Goal: Navigation & Orientation: Find specific page/section

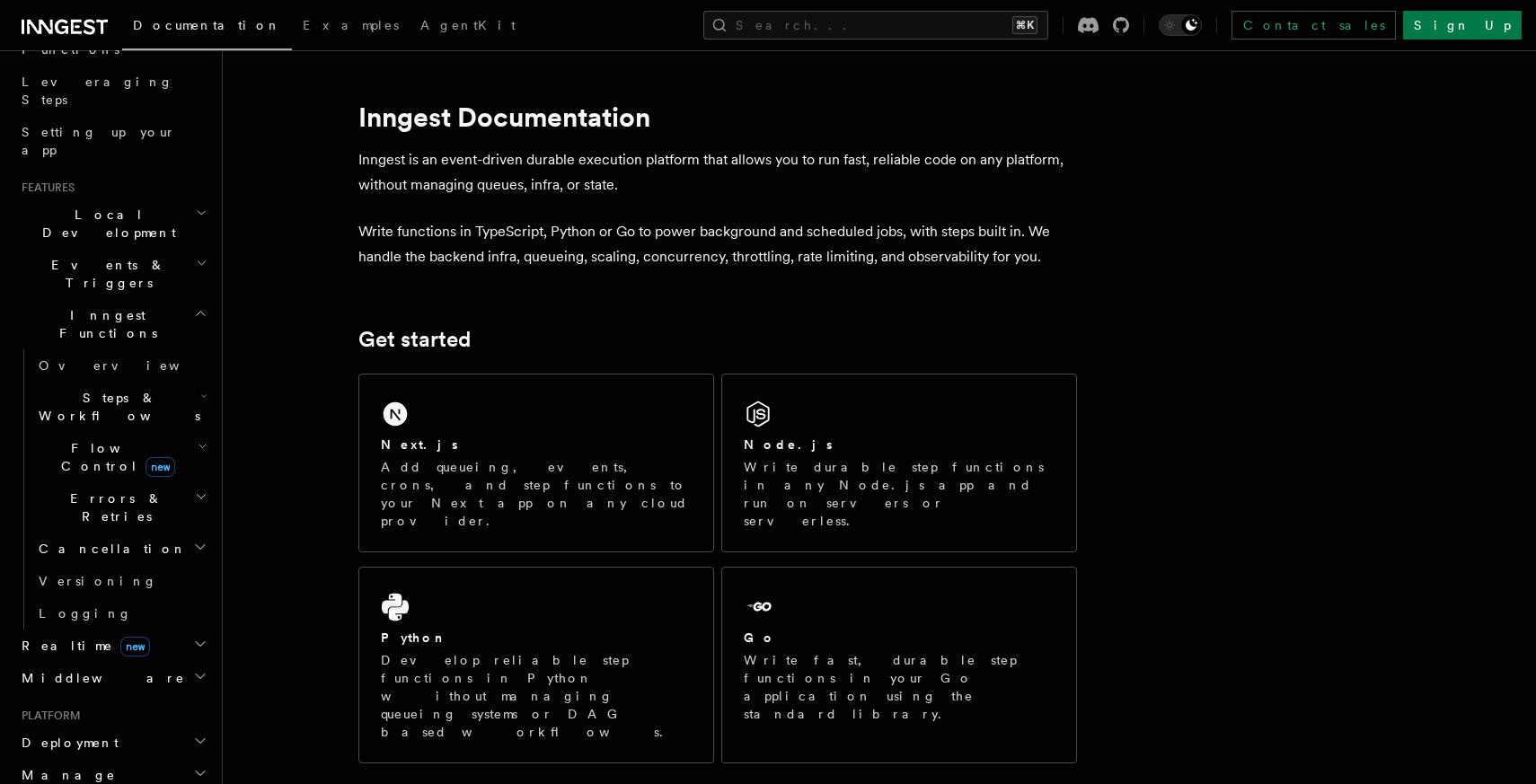
scroll to position [280, 0]
click at [122, 528] on h2 "Cancellation" at bounding box center [121, 544] width 180 height 32
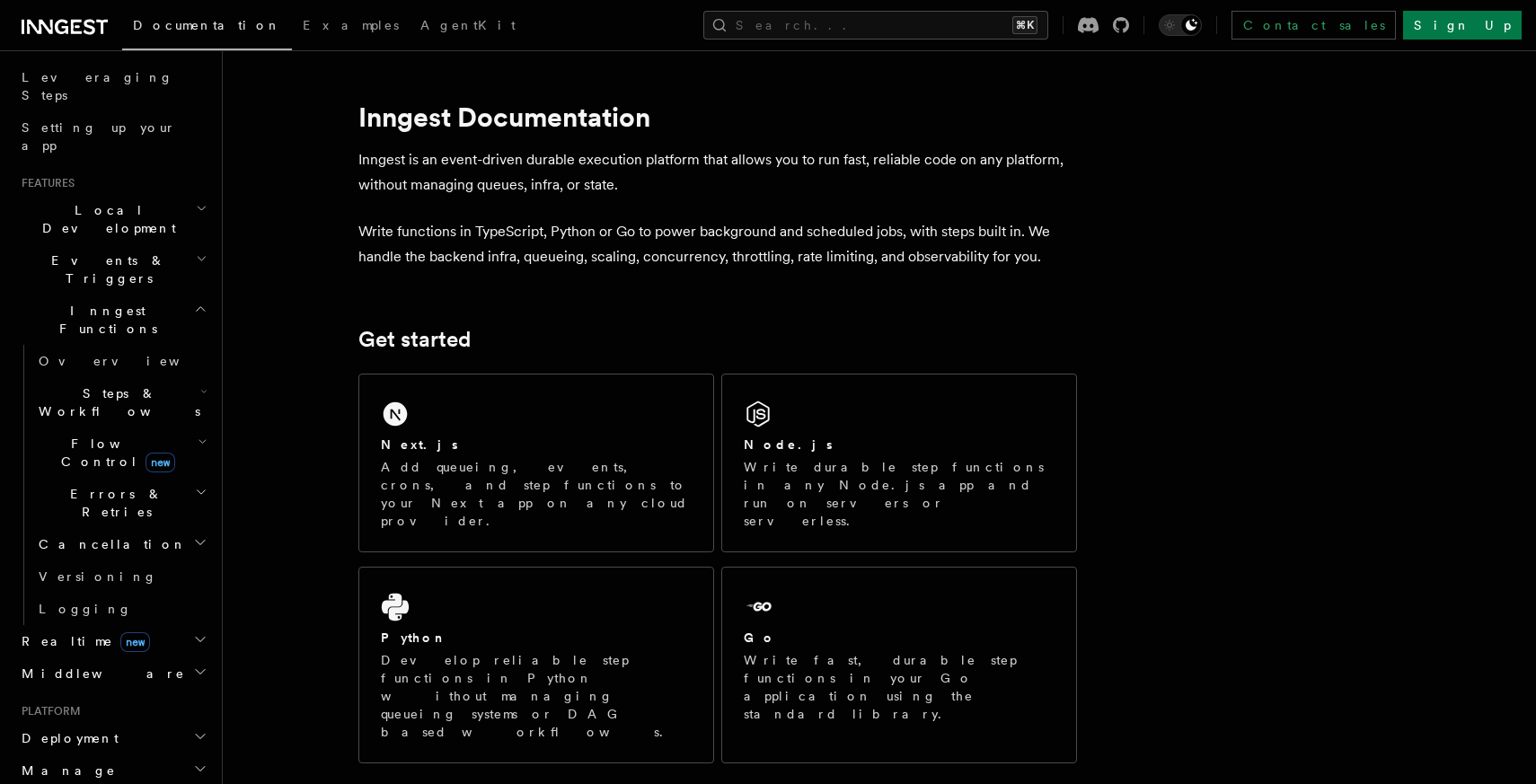
click at [122, 528] on h2 "Cancellation" at bounding box center [121, 544] width 180 height 32
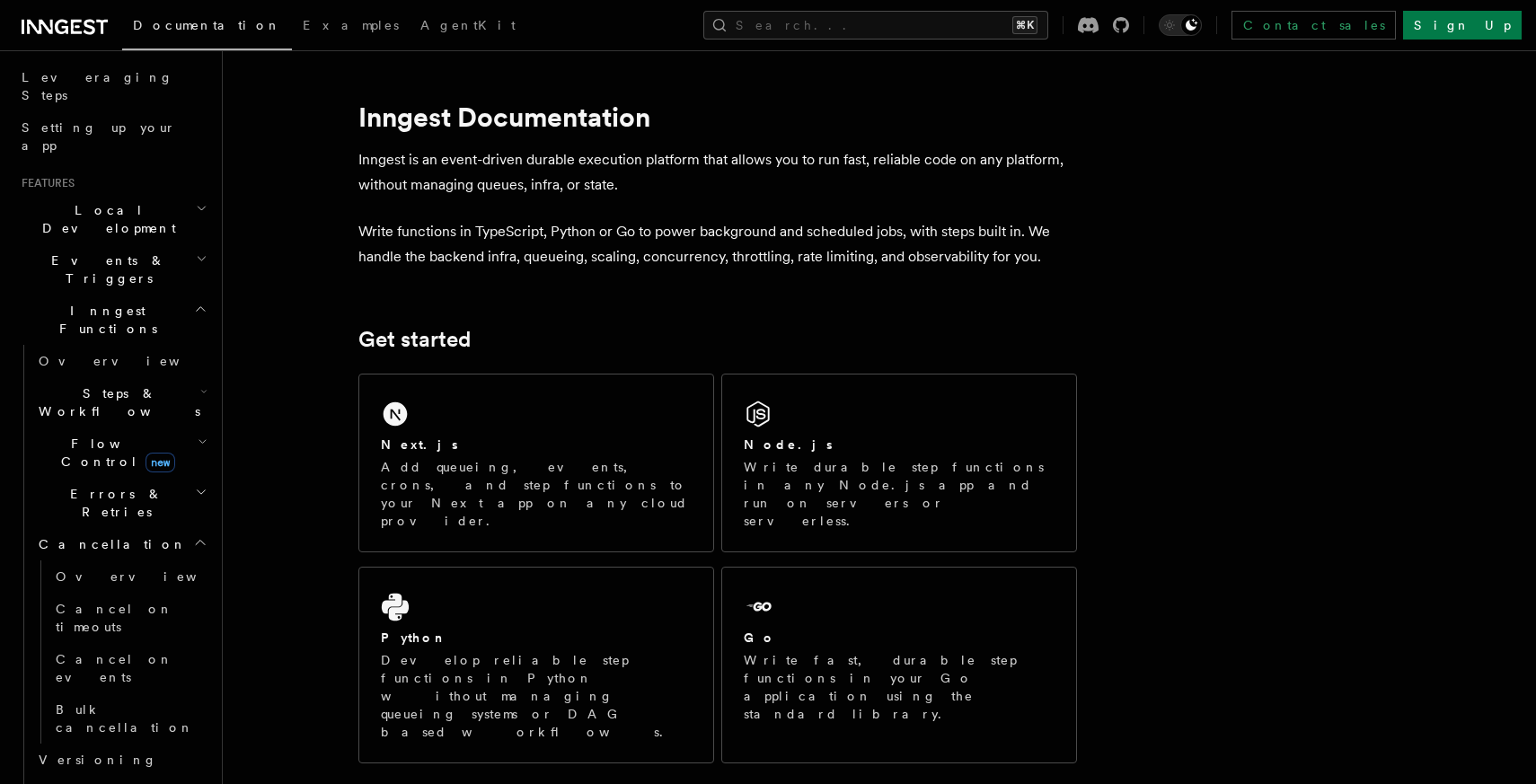
click at [122, 528] on h2 "Cancellation" at bounding box center [121, 544] width 180 height 32
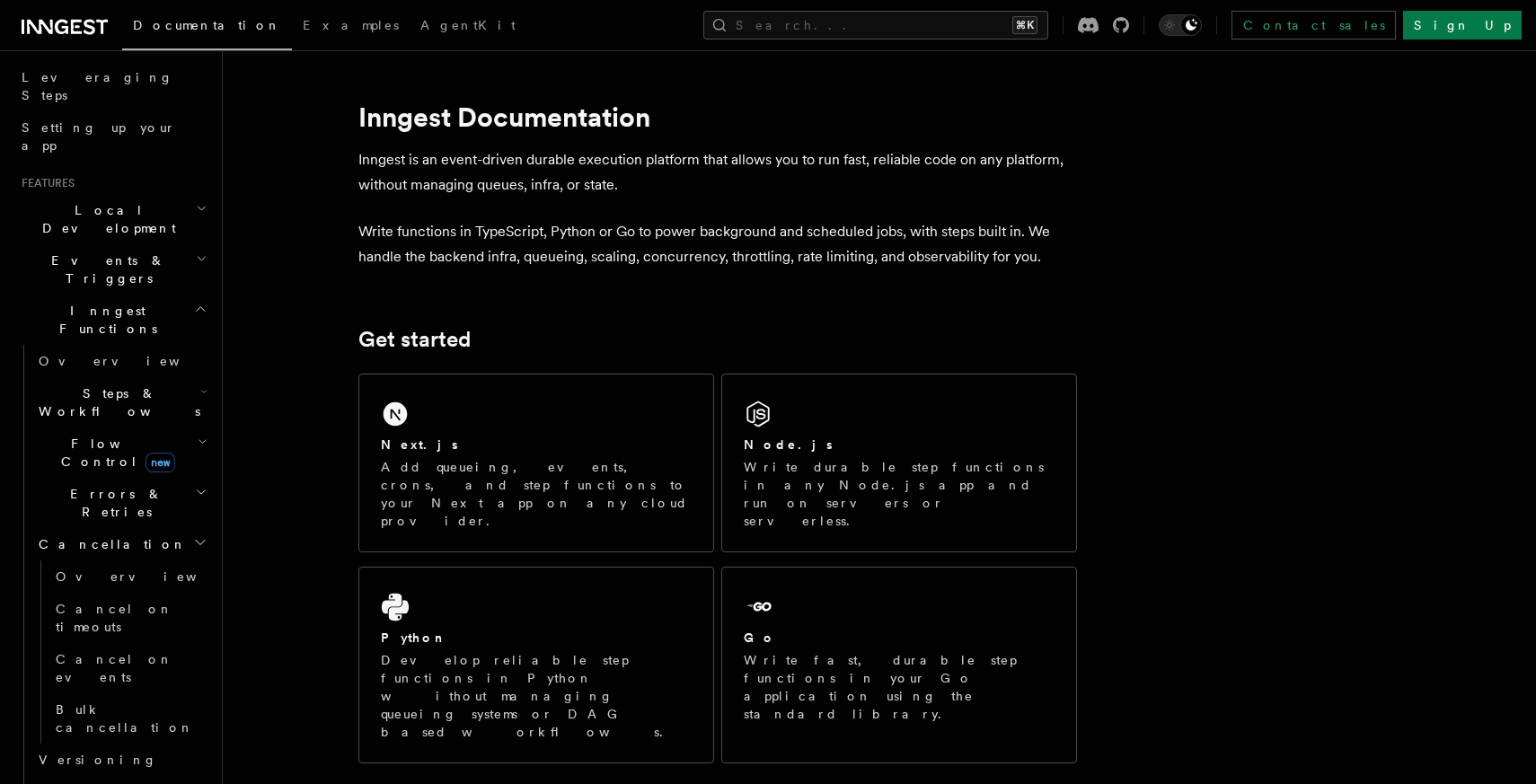
click at [122, 528] on h2 "Cancellation" at bounding box center [121, 544] width 180 height 32
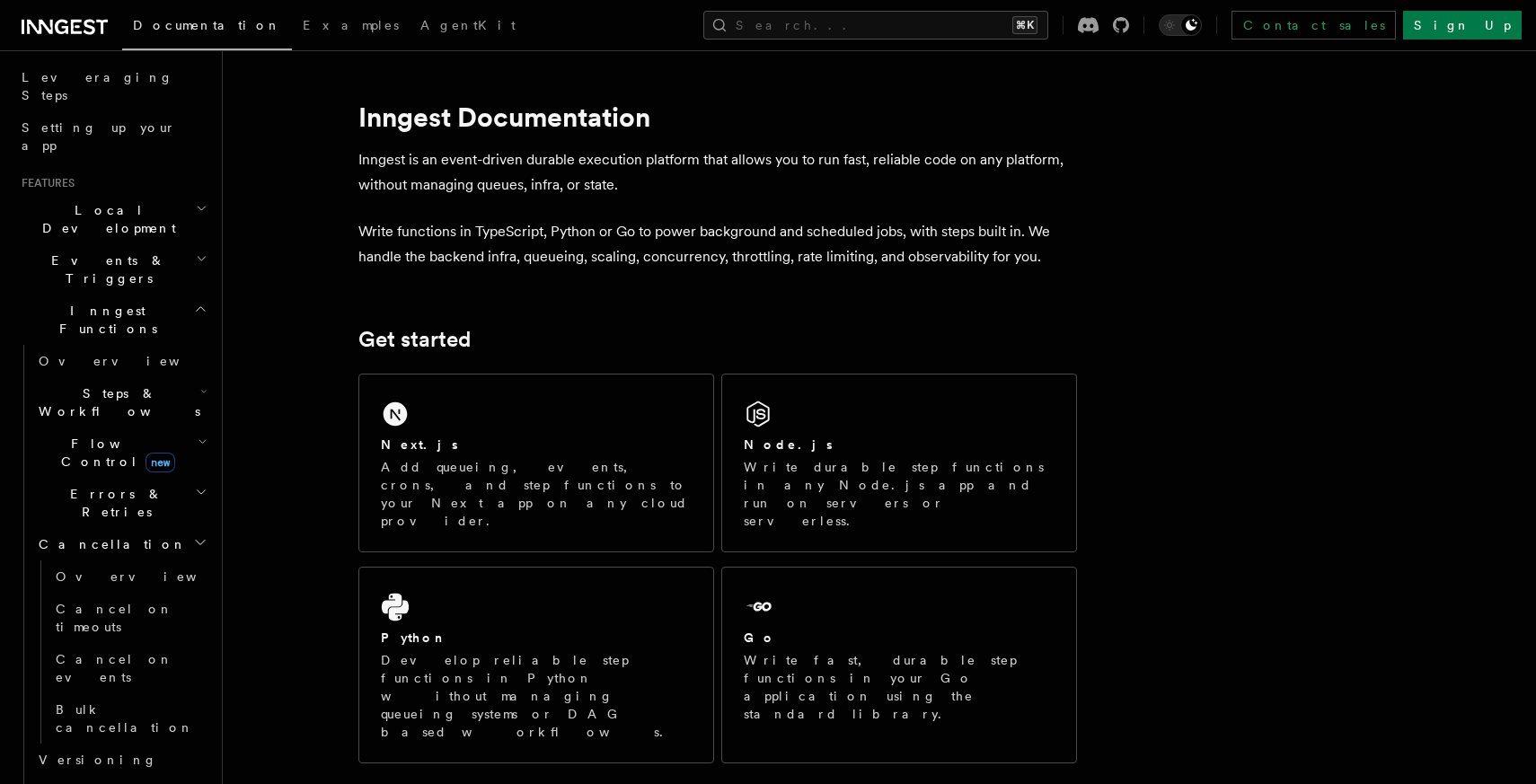
click at [122, 528] on h2 "Cancellation" at bounding box center [121, 544] width 180 height 32
click at [108, 302] on span "Inngest Functions" at bounding box center [104, 320] width 180 height 36
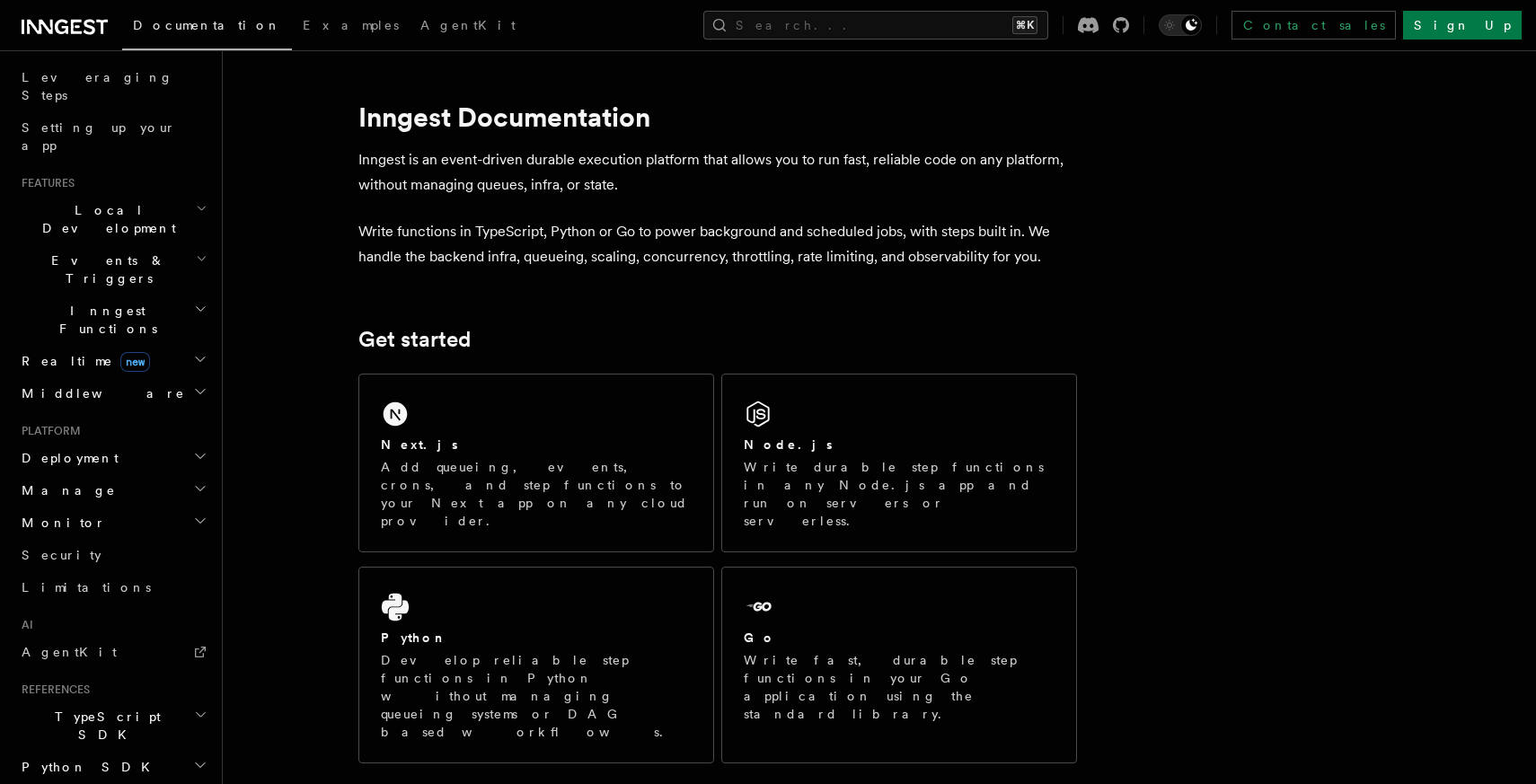
click at [108, 302] on span "Inngest Functions" at bounding box center [104, 320] width 180 height 36
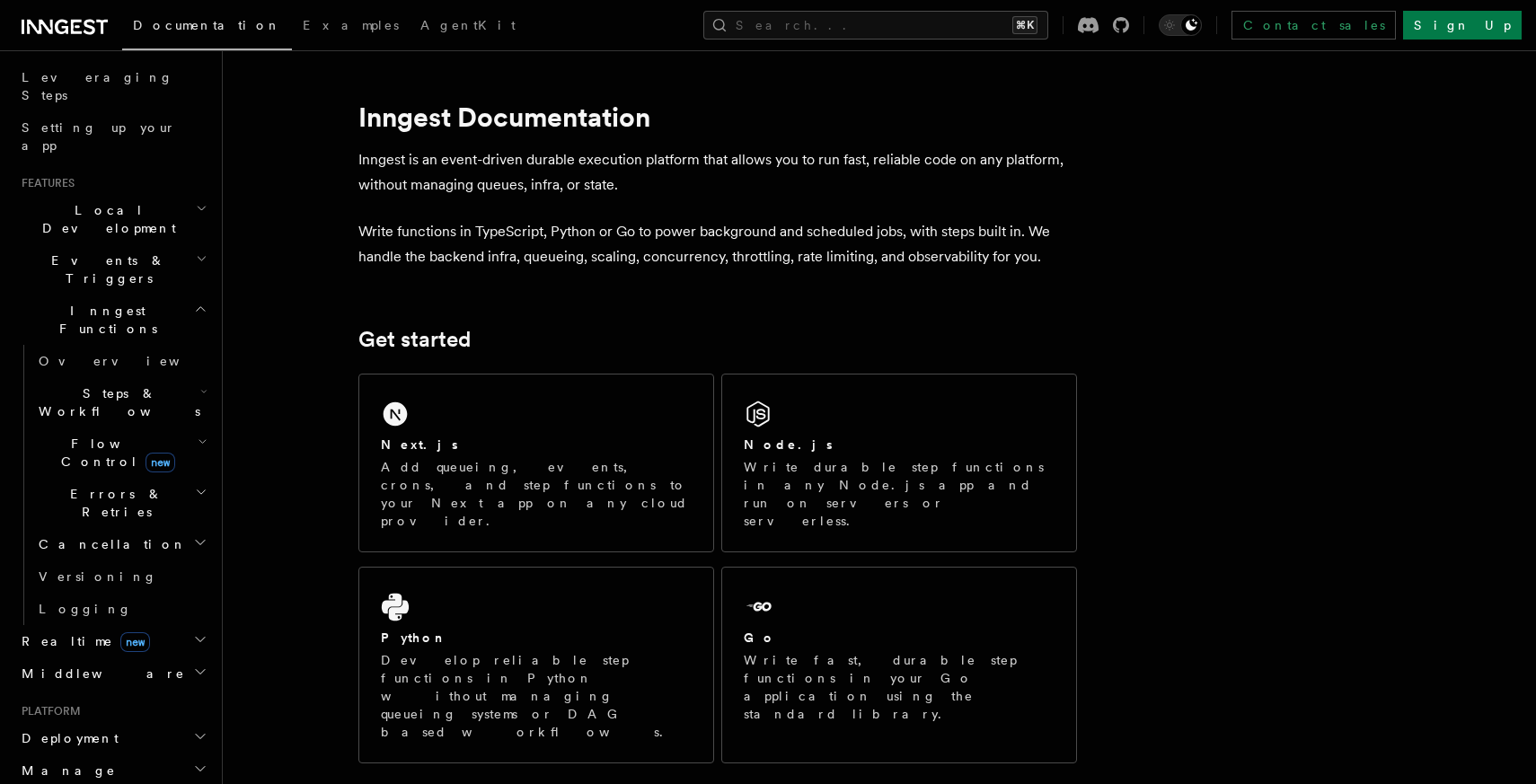
click at [108, 302] on span "Inngest Functions" at bounding box center [104, 320] width 180 height 36
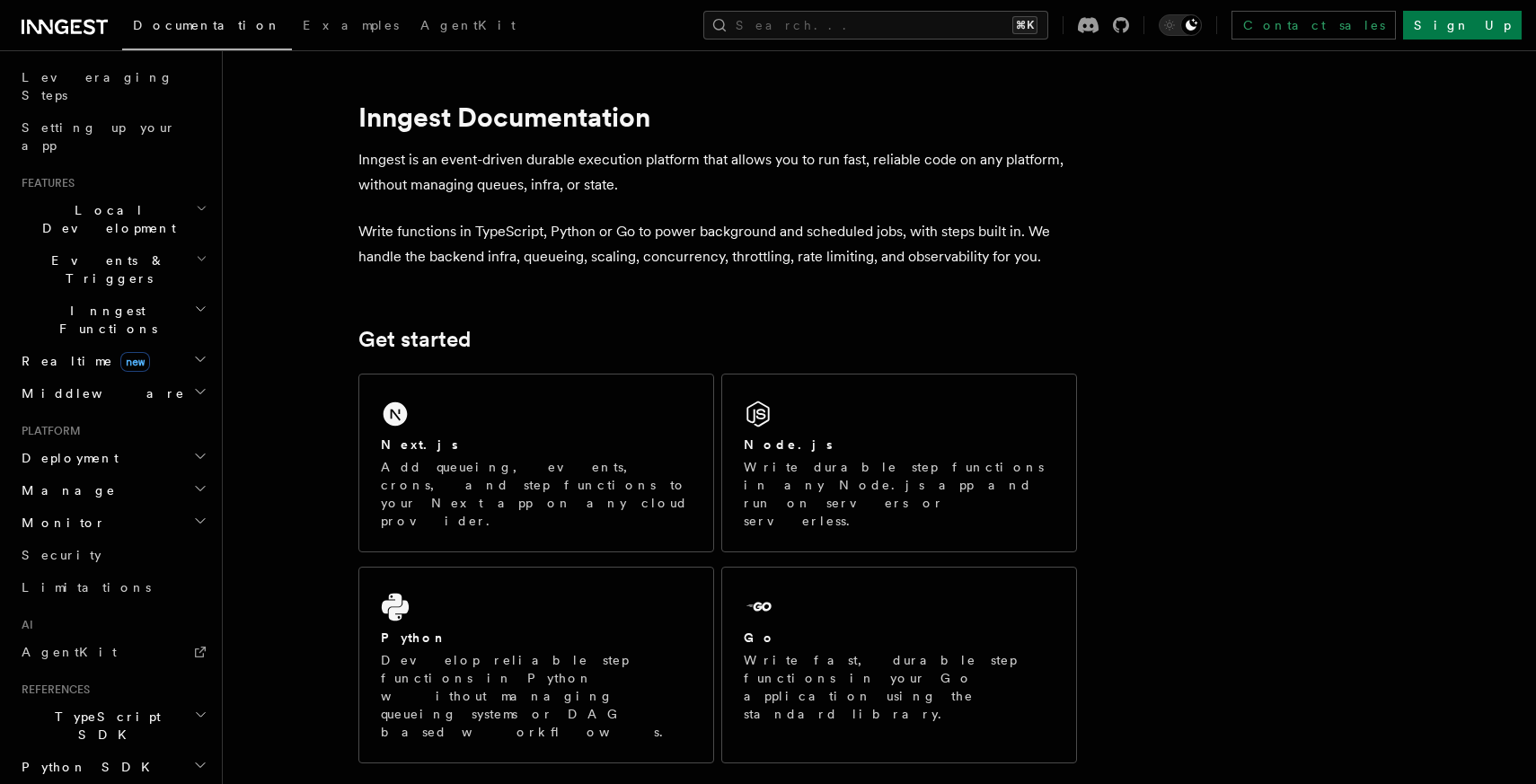
click at [108, 302] on span "Inngest Functions" at bounding box center [104, 320] width 180 height 36
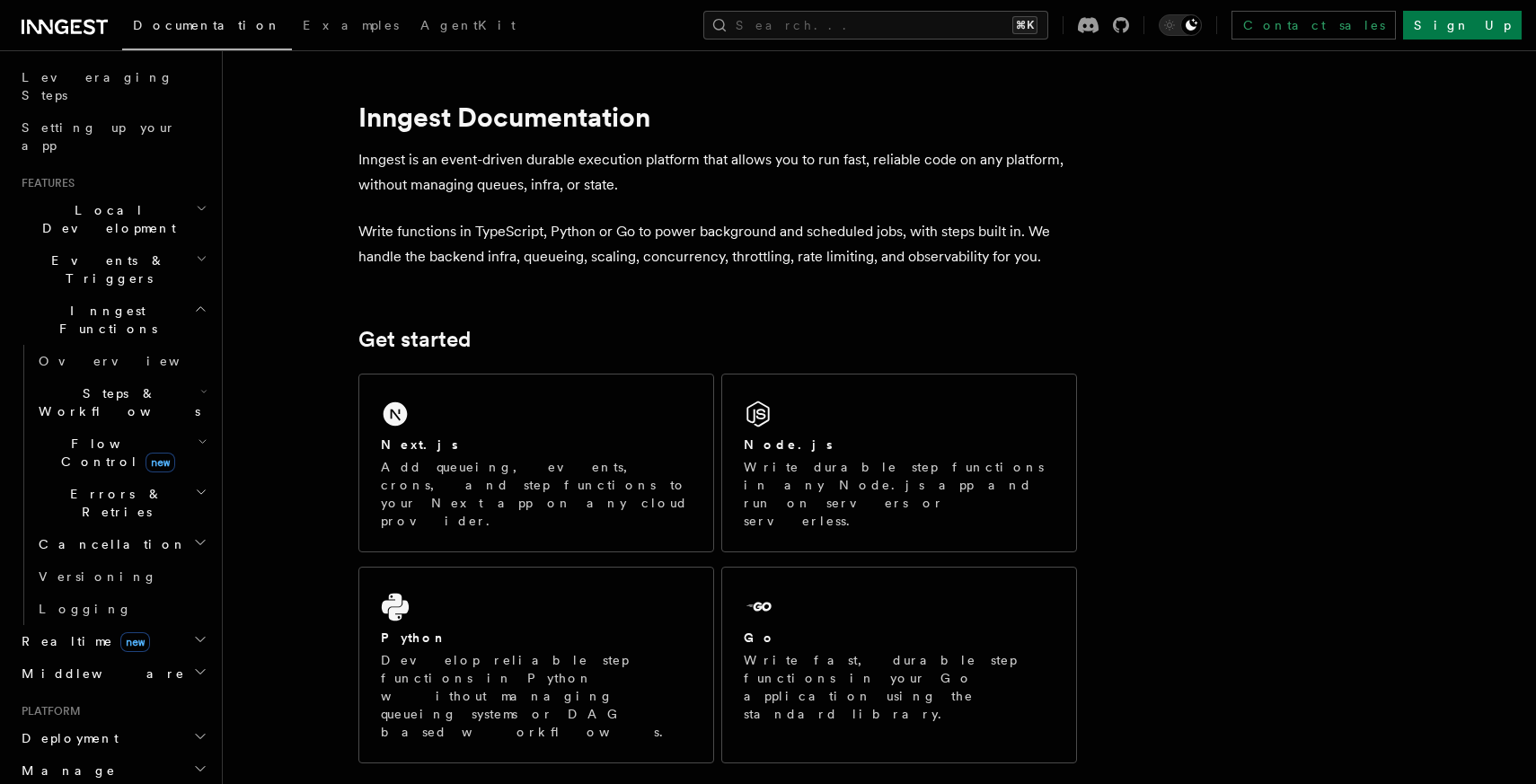
click at [108, 302] on span "Inngest Functions" at bounding box center [104, 320] width 180 height 36
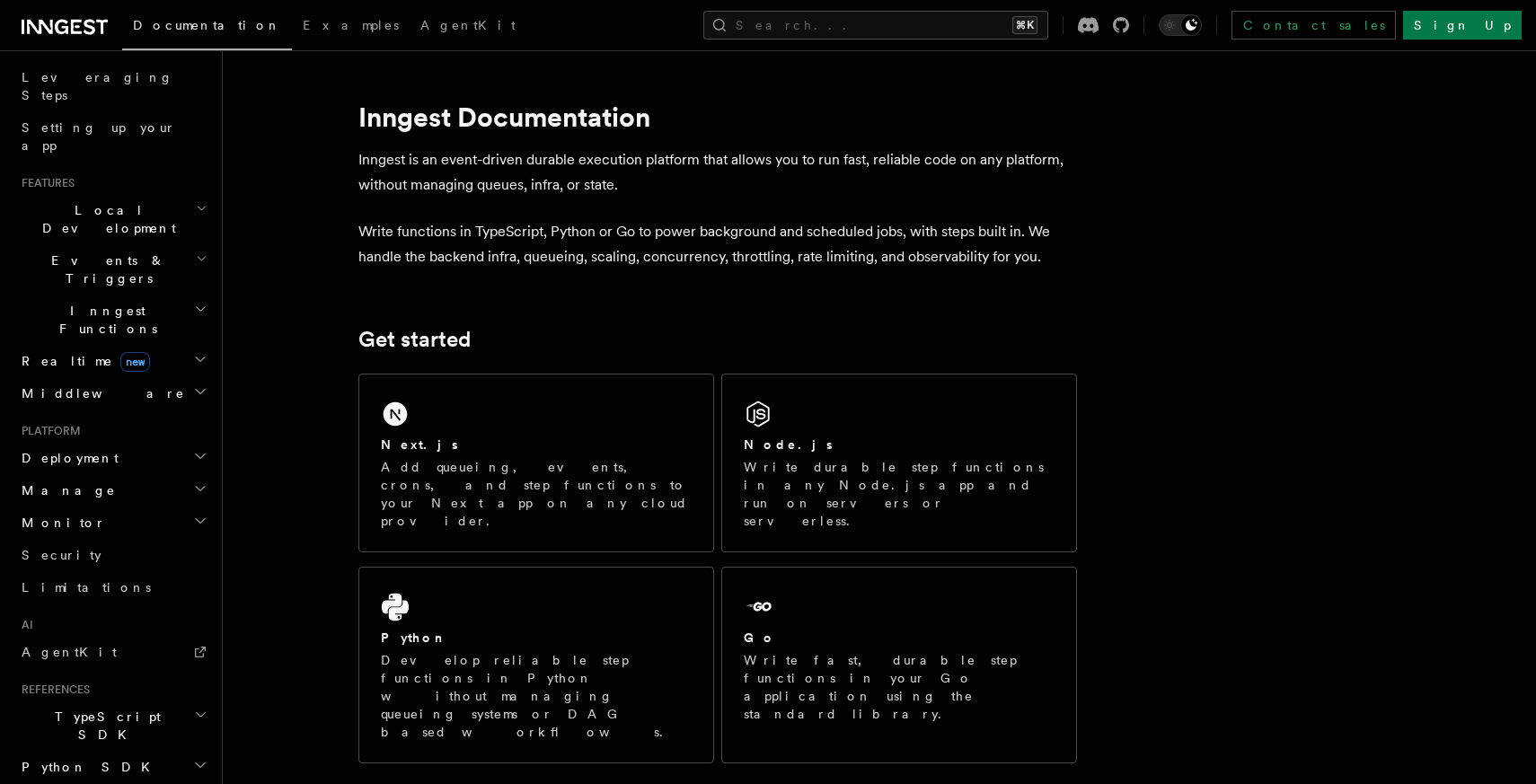
click at [108, 302] on span "Inngest Functions" at bounding box center [104, 320] width 180 height 36
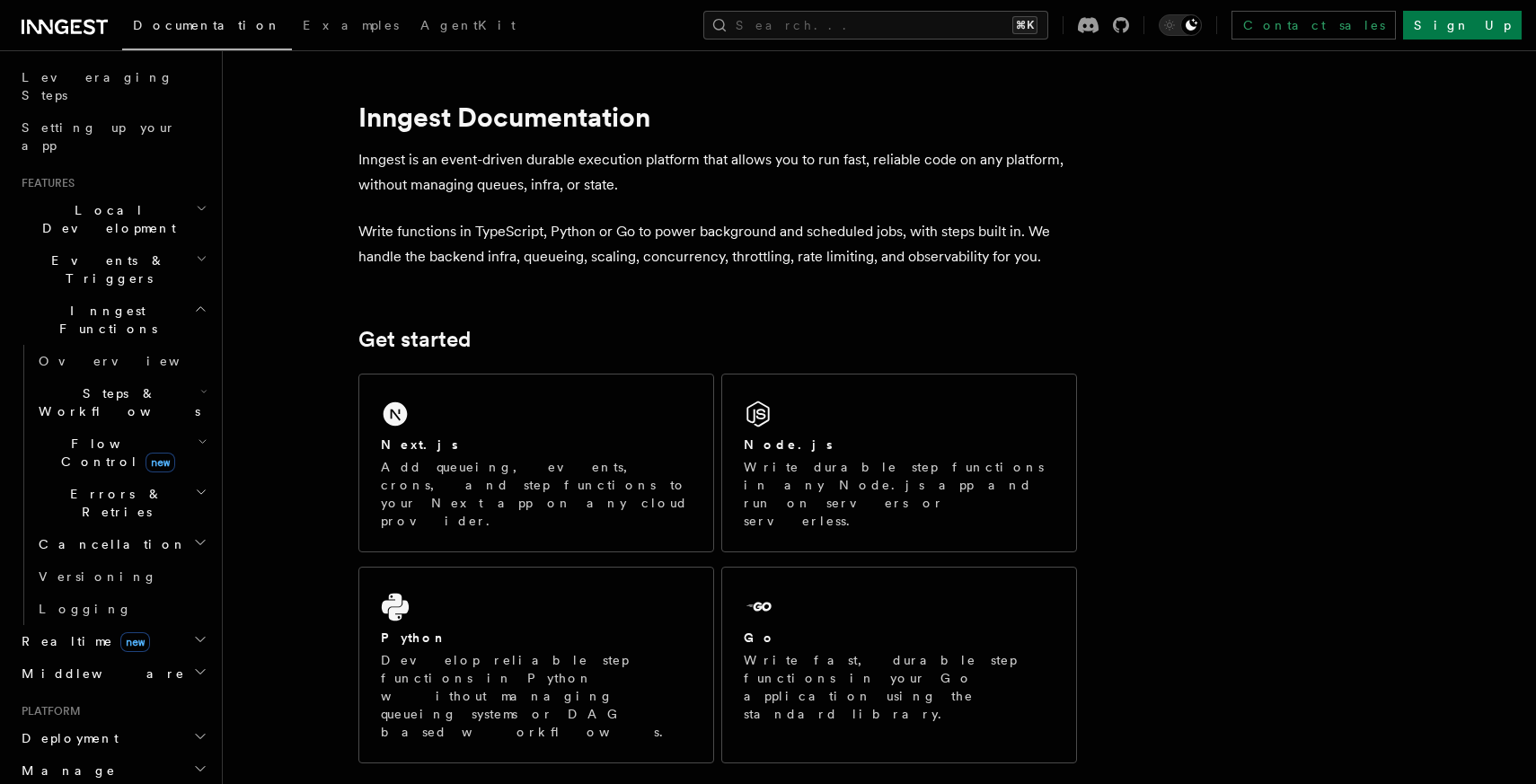
click at [108, 302] on span "Inngest Functions" at bounding box center [104, 320] width 180 height 36
